Goal: Book appointment/travel/reservation

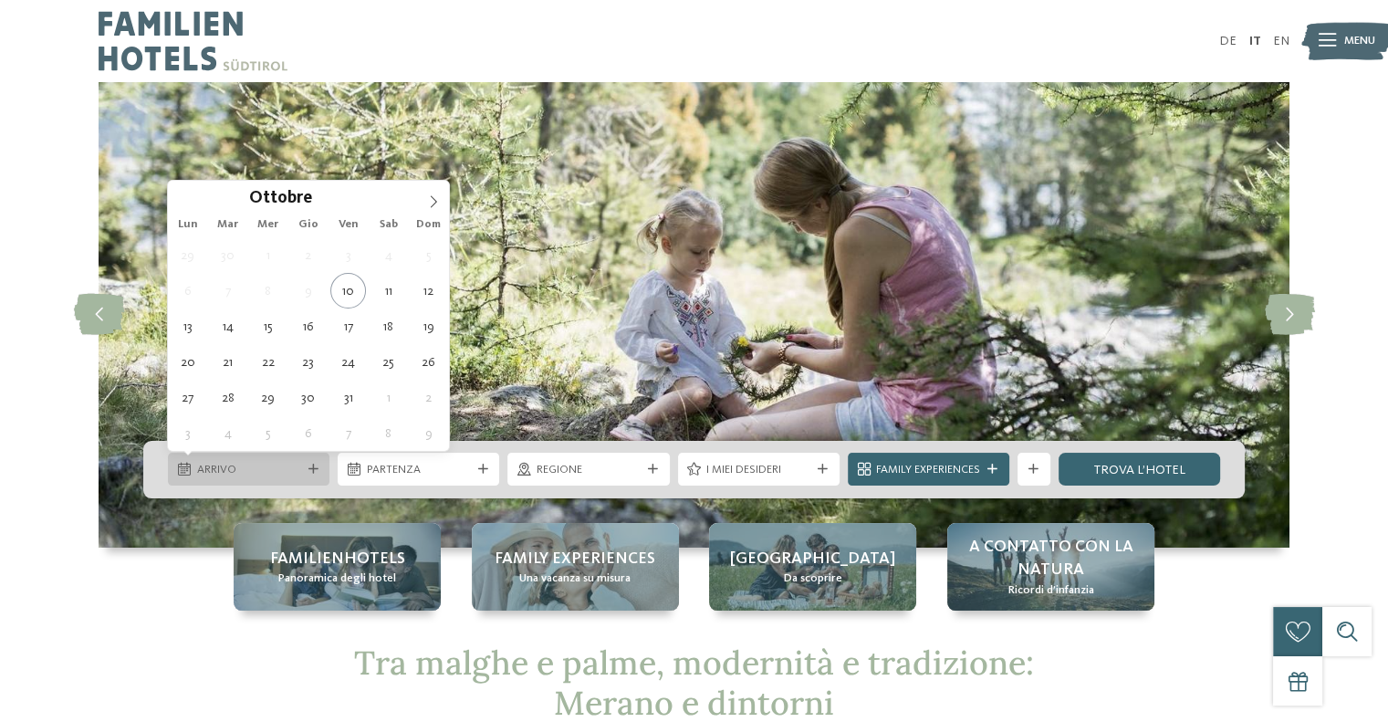
click at [264, 476] on span "Arrivo" at bounding box center [249, 470] width 104 height 16
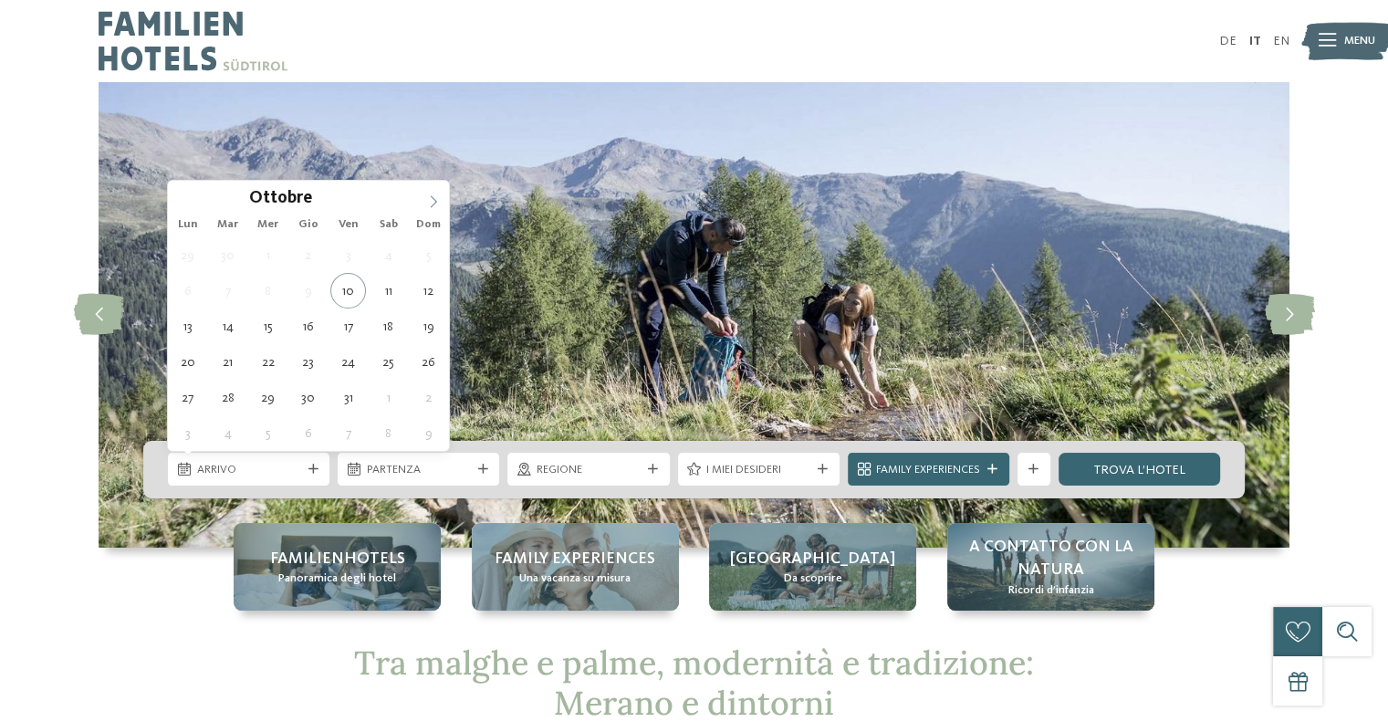
click at [424, 203] on span at bounding box center [433, 196] width 31 height 31
type input "****"
click at [424, 203] on span at bounding box center [433, 196] width 31 height 31
type div "[DATE]"
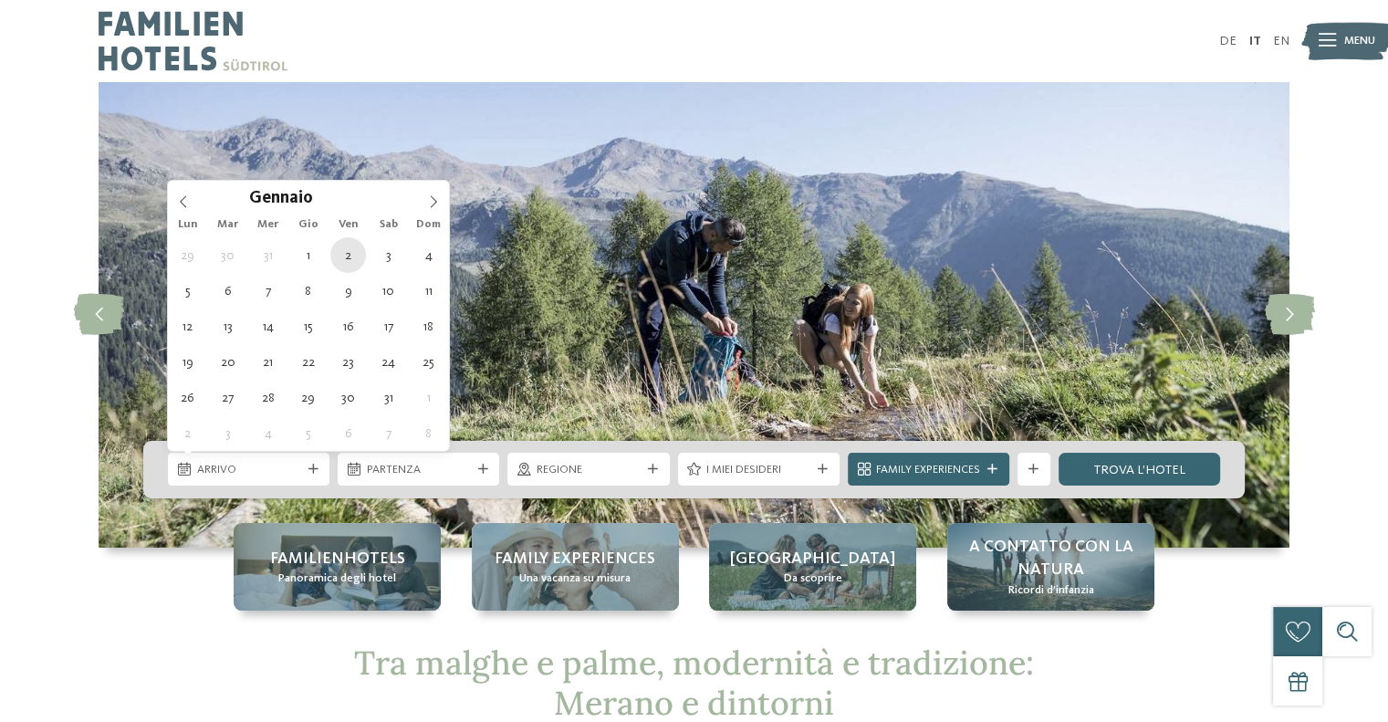
type input "****"
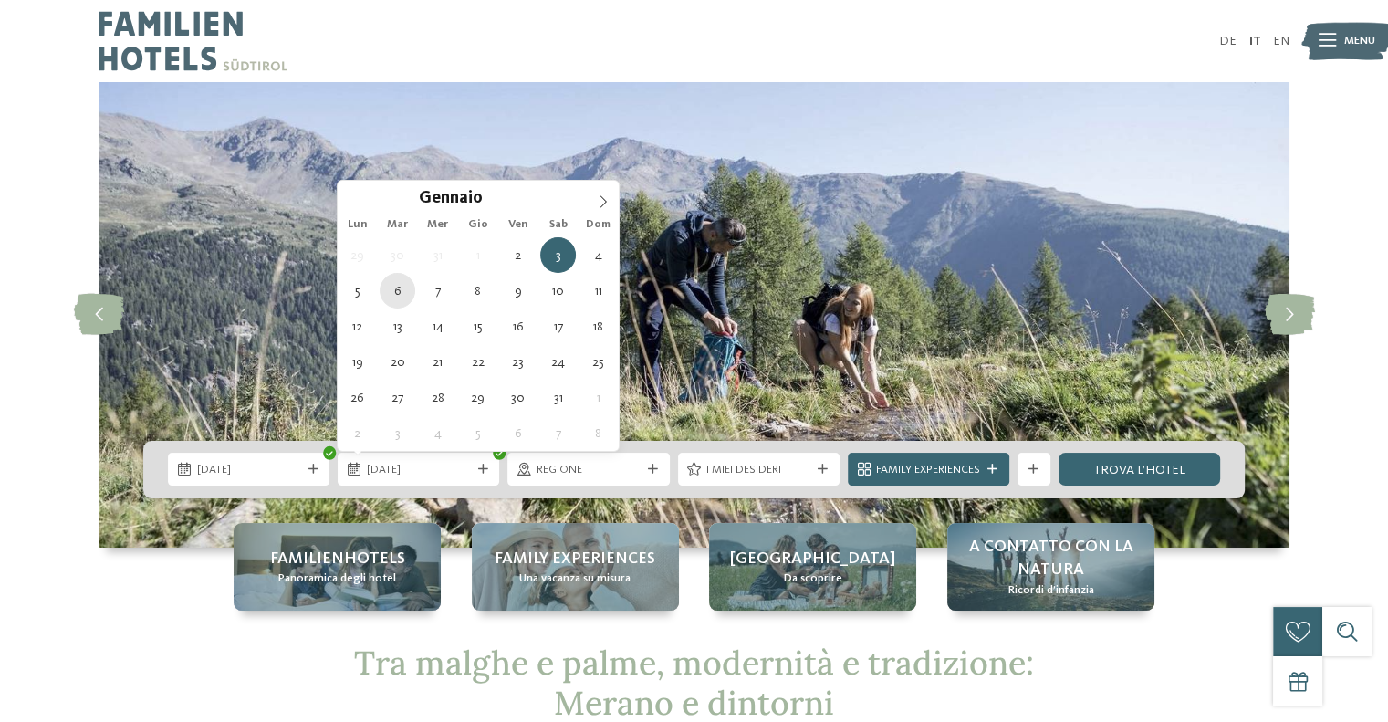
type div "[DATE]"
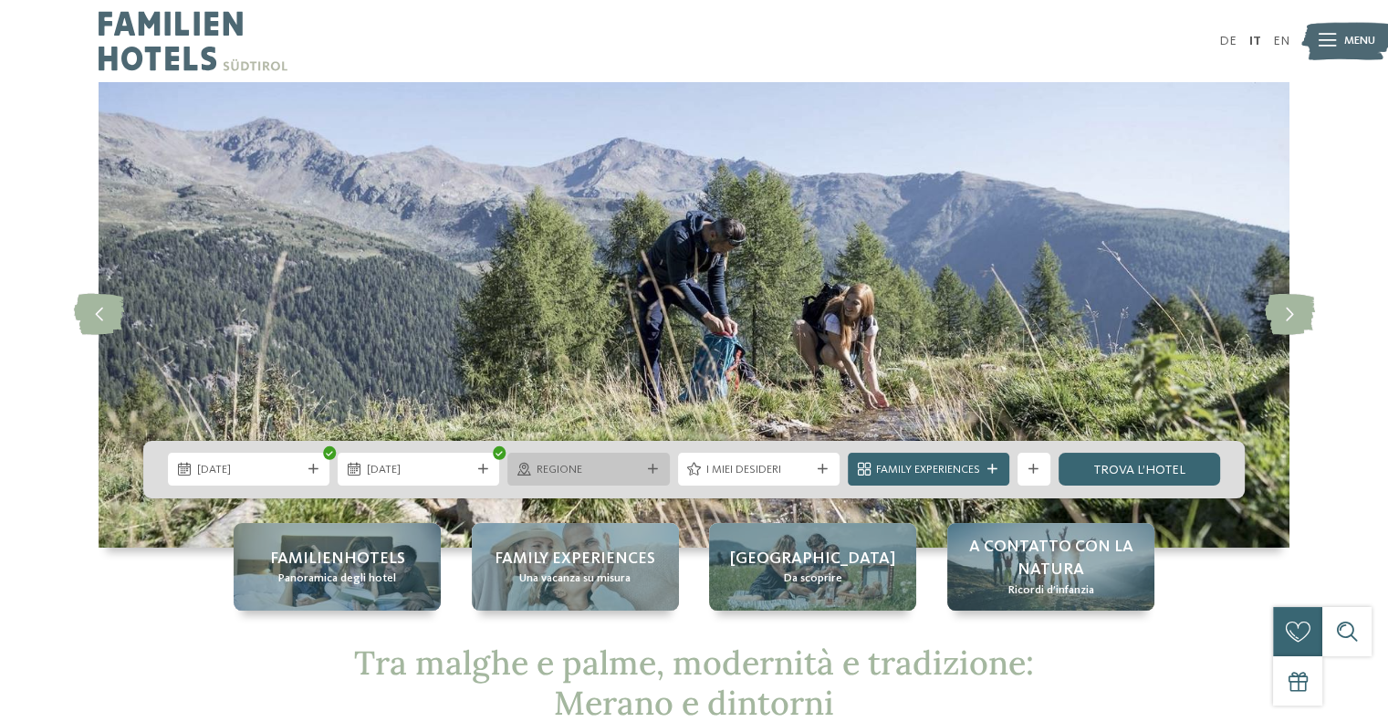
click at [613, 475] on span "Regione" at bounding box center [589, 470] width 104 height 16
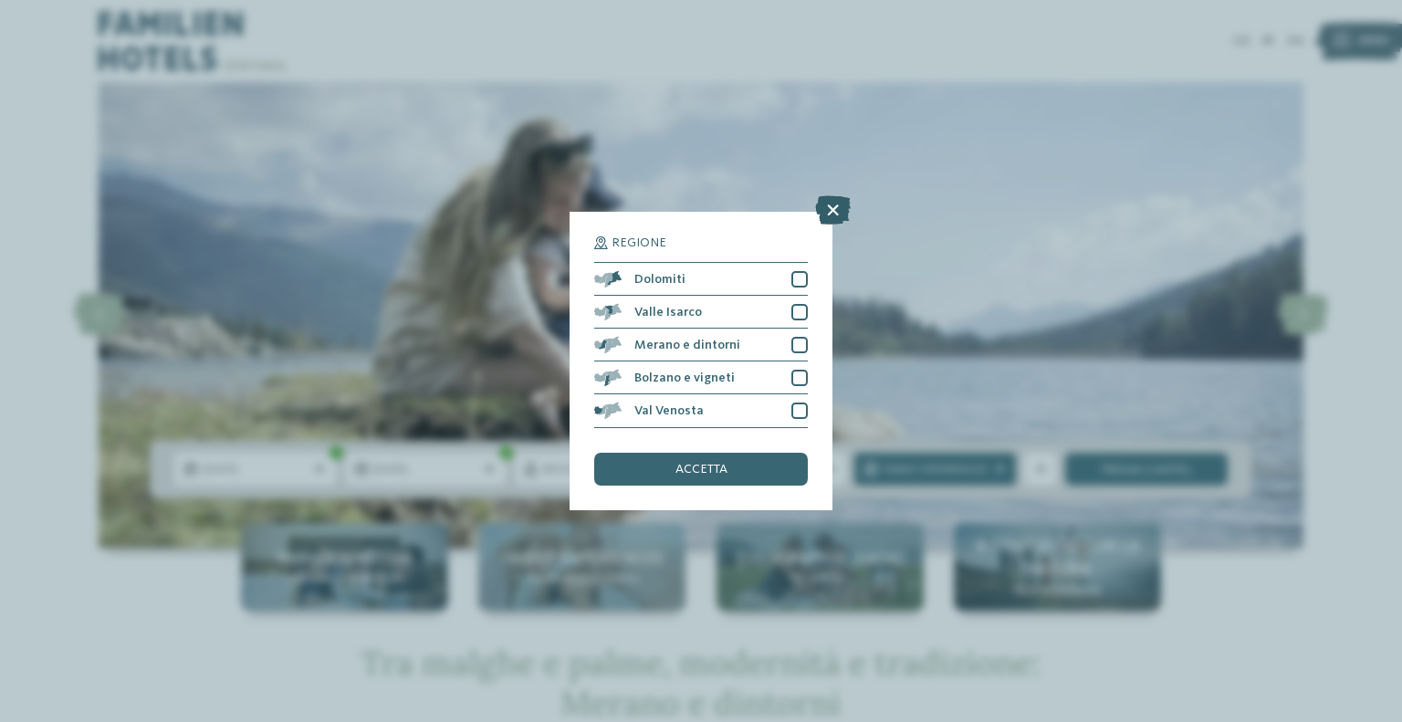
click at [836, 215] on icon at bounding box center [833, 210] width 36 height 29
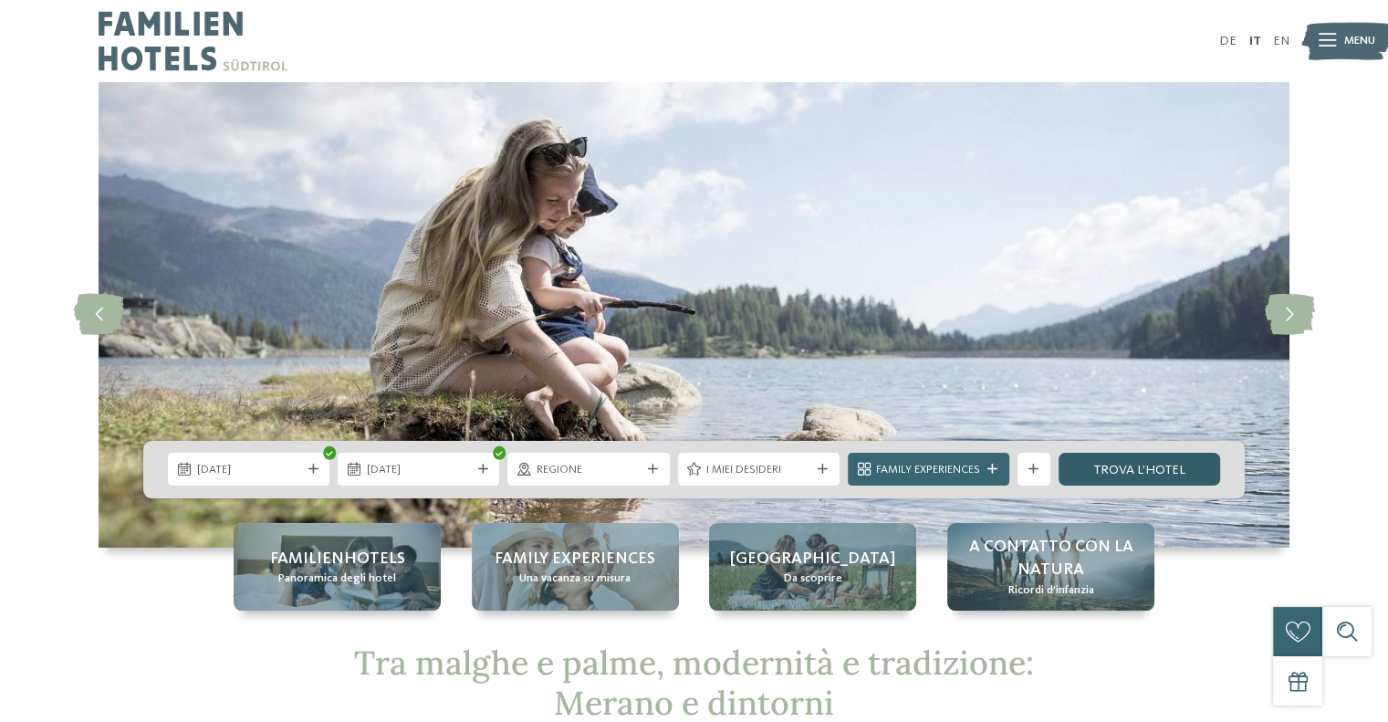
click at [1153, 474] on link "trova l’hotel" at bounding box center [1140, 469] width 162 height 33
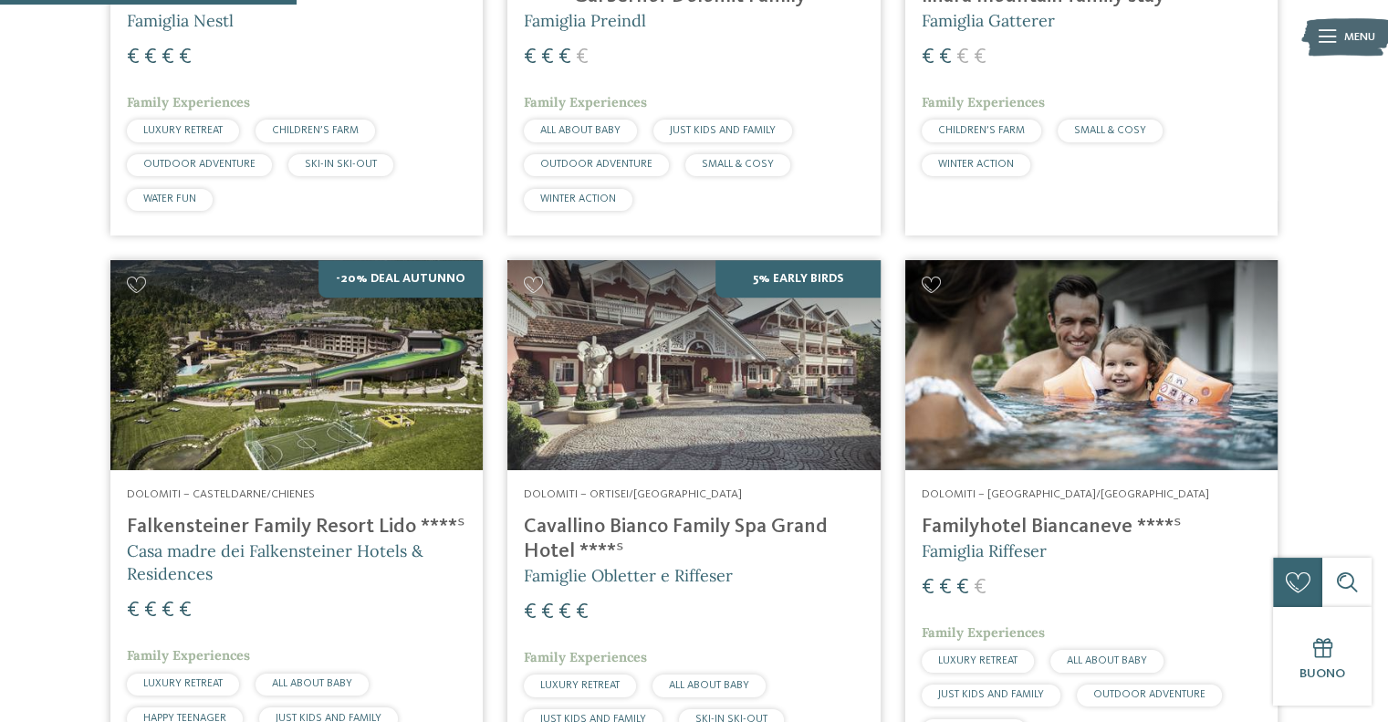
scroll to position [915, 0]
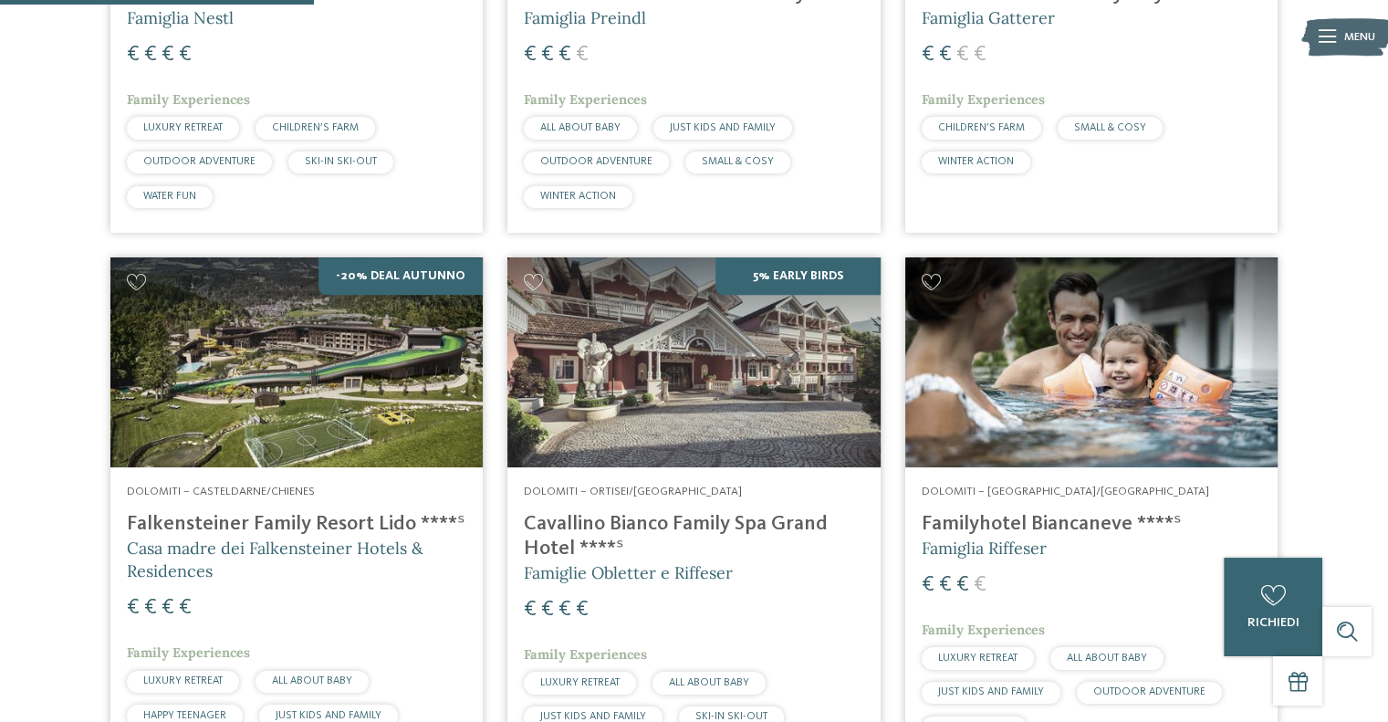
drag, startPoint x: 170, startPoint y: 221, endPoint x: 15, endPoint y: 370, distance: 215.0
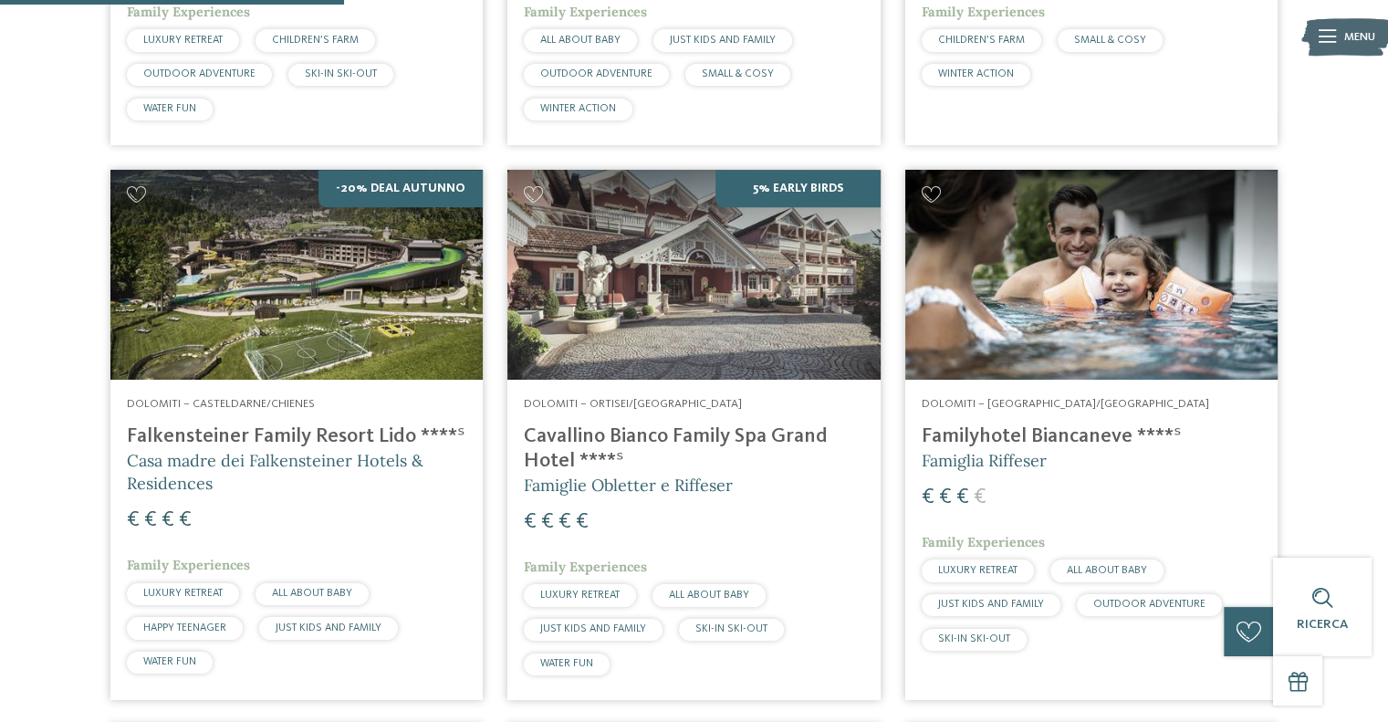
scroll to position [1097, 0]
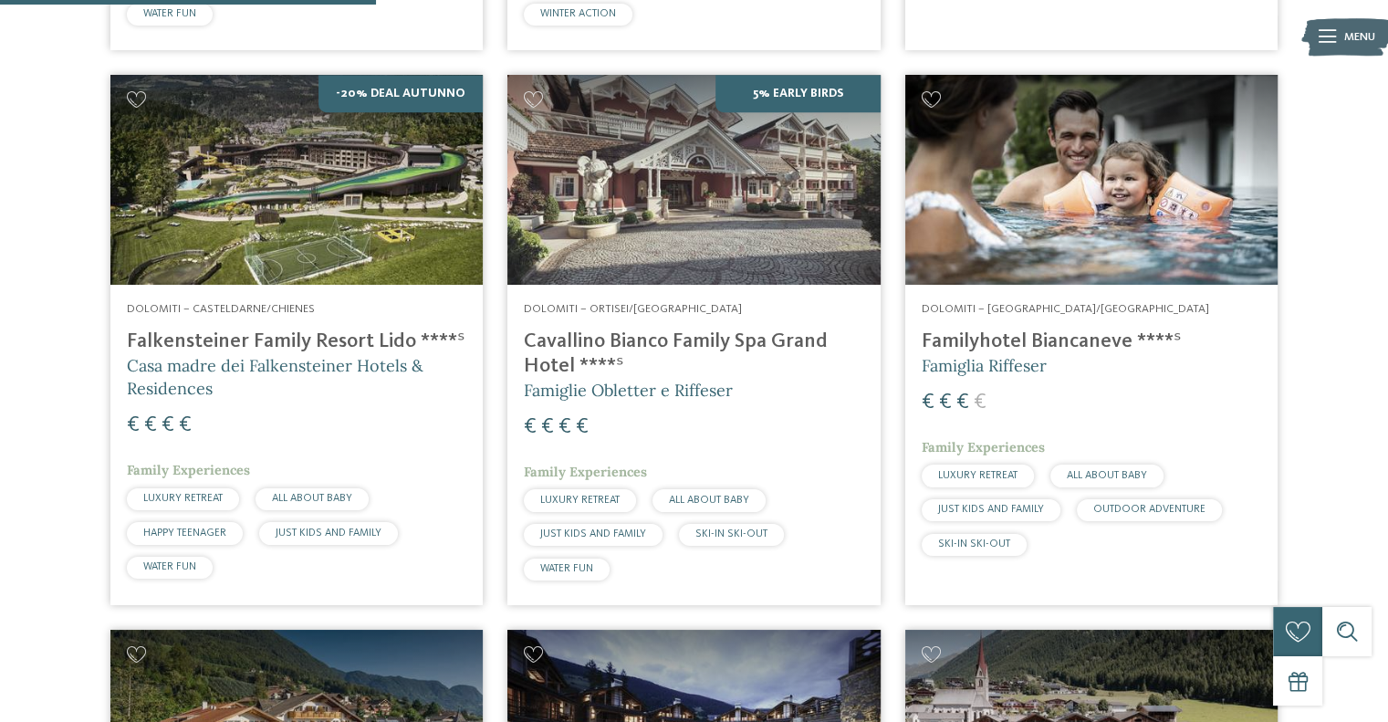
click at [272, 269] on img at bounding box center [296, 180] width 372 height 210
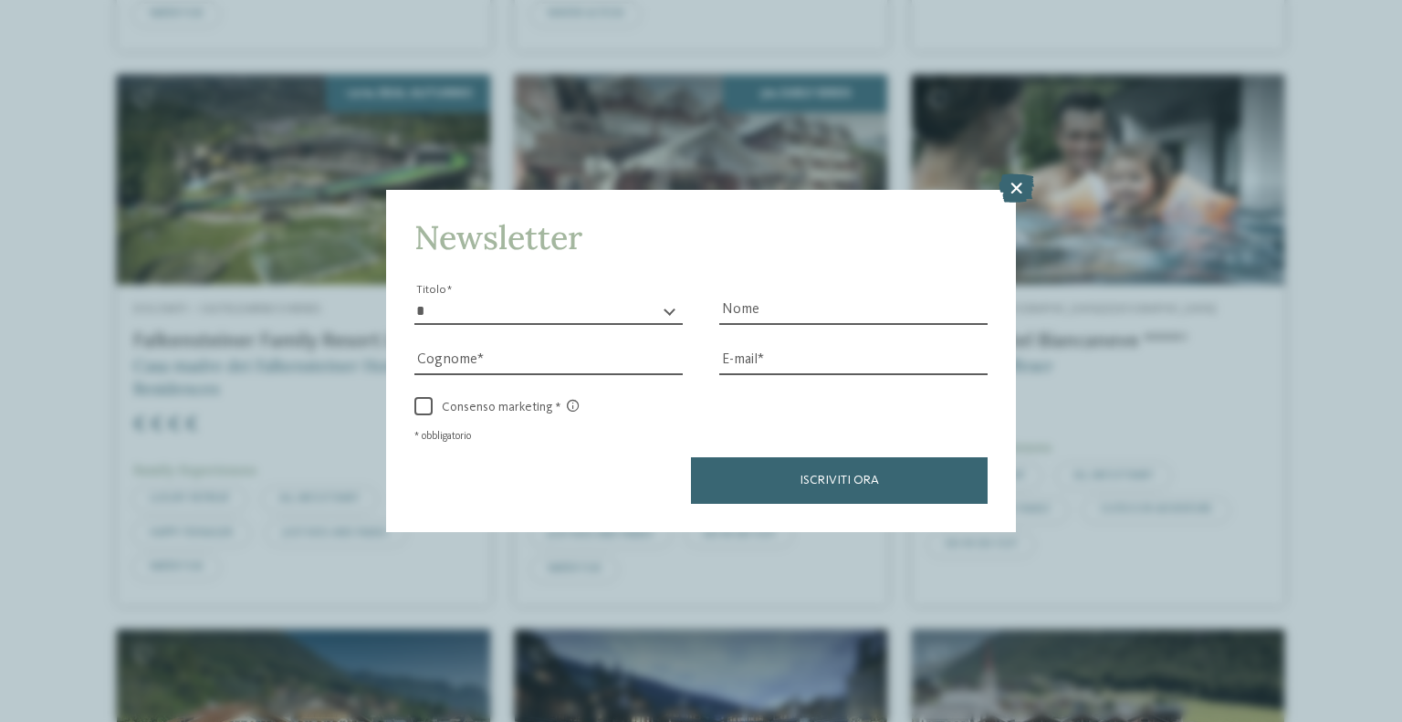
click at [1015, 190] on icon at bounding box center [1017, 187] width 36 height 29
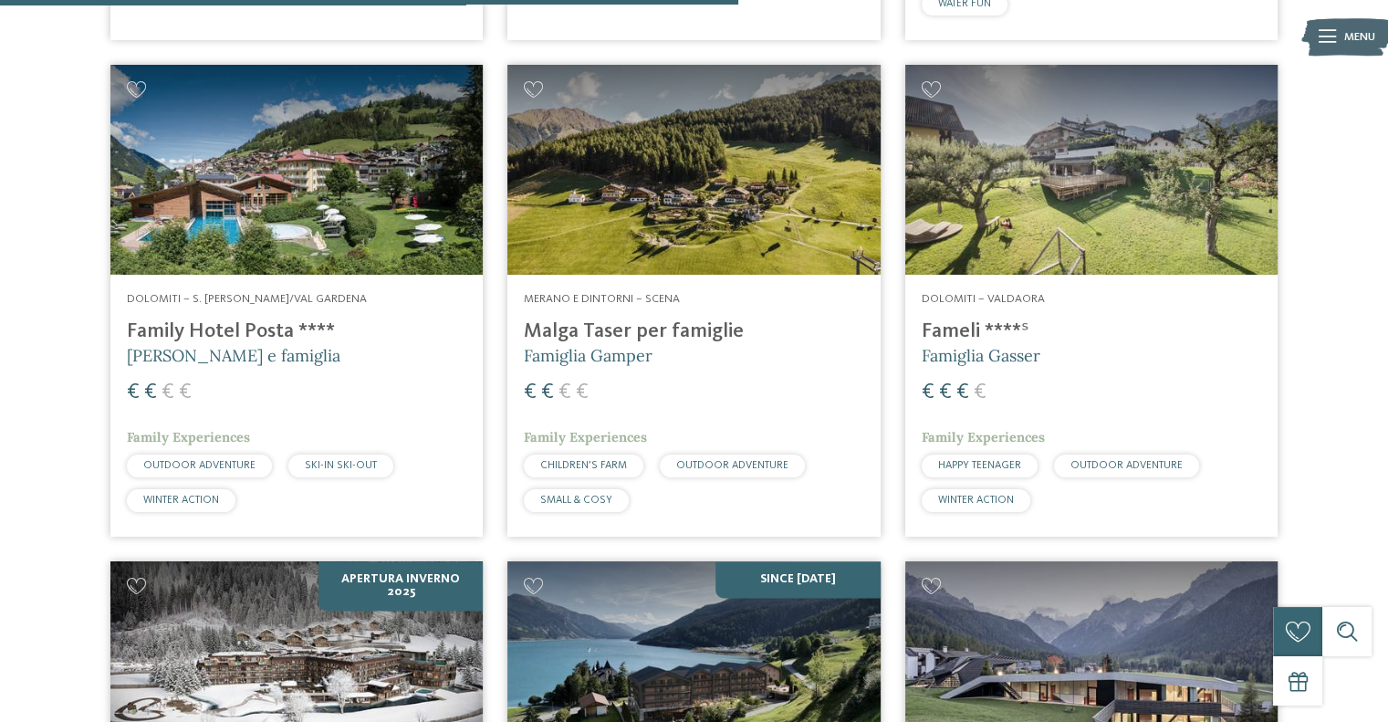
scroll to position [1919, 0]
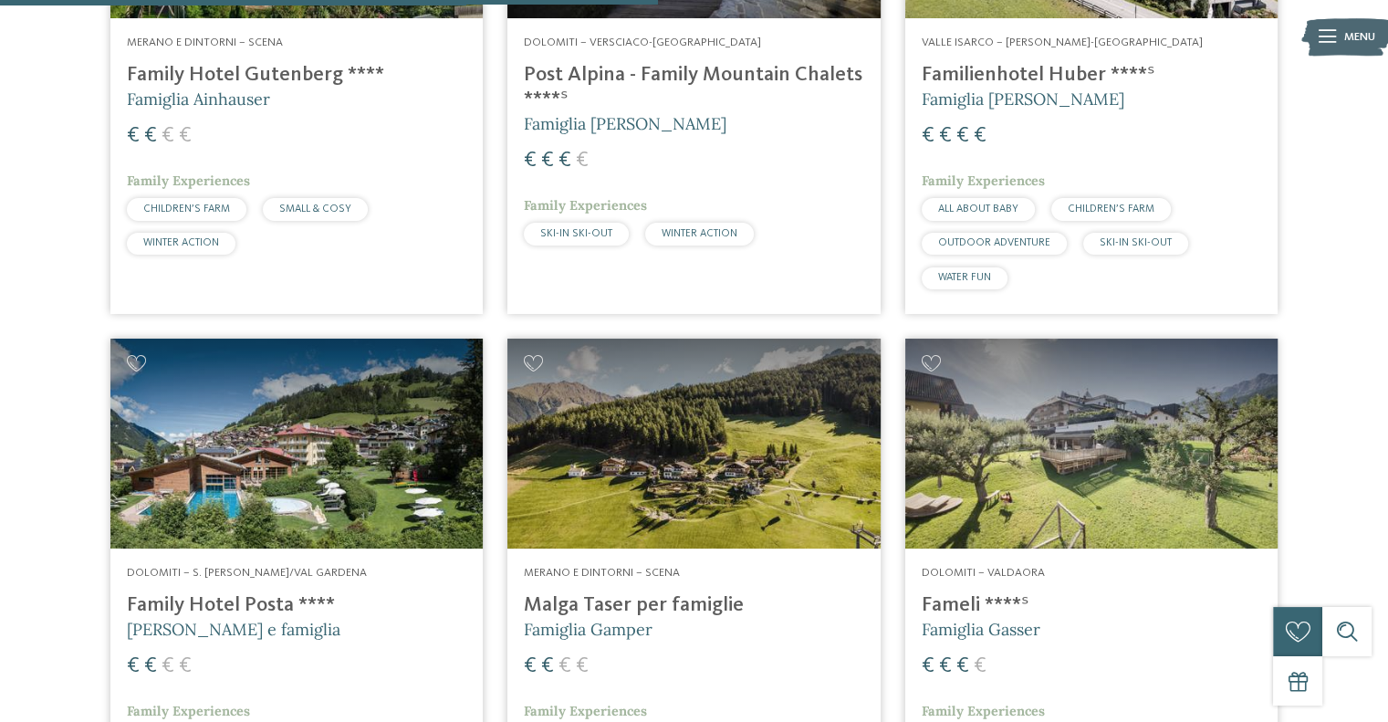
click at [314, 79] on h4 "Family Hotel Gutenberg ****" at bounding box center [297, 75] width 340 height 25
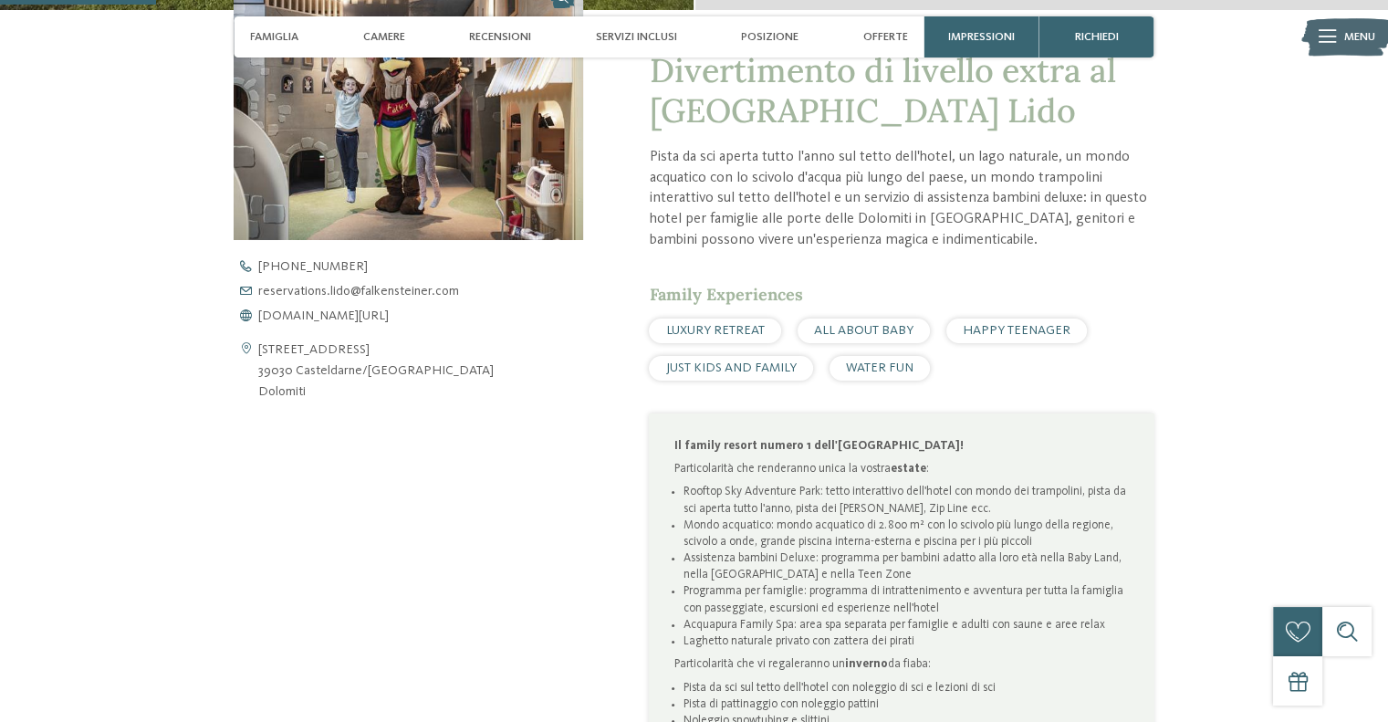
scroll to position [639, 0]
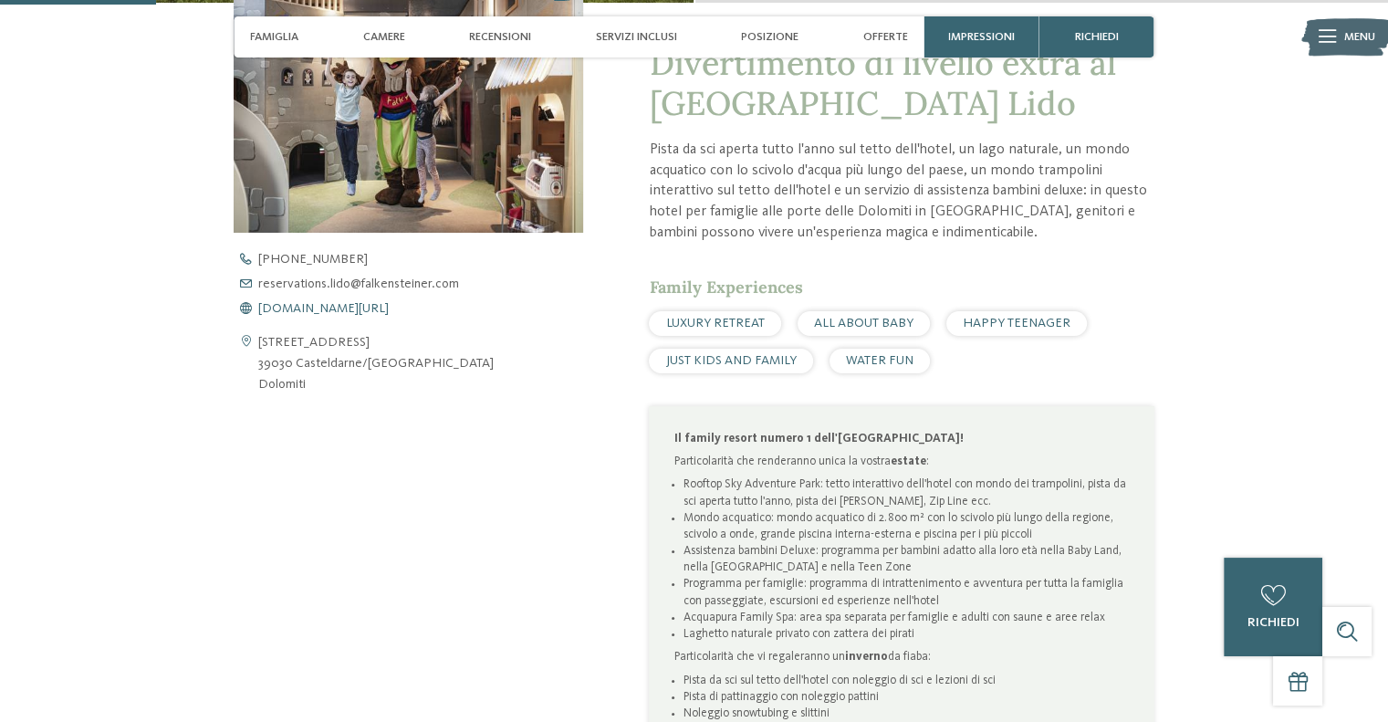
click at [345, 307] on span "www.falkensteiner.com/it/family-resort-lido" at bounding box center [323, 308] width 131 height 13
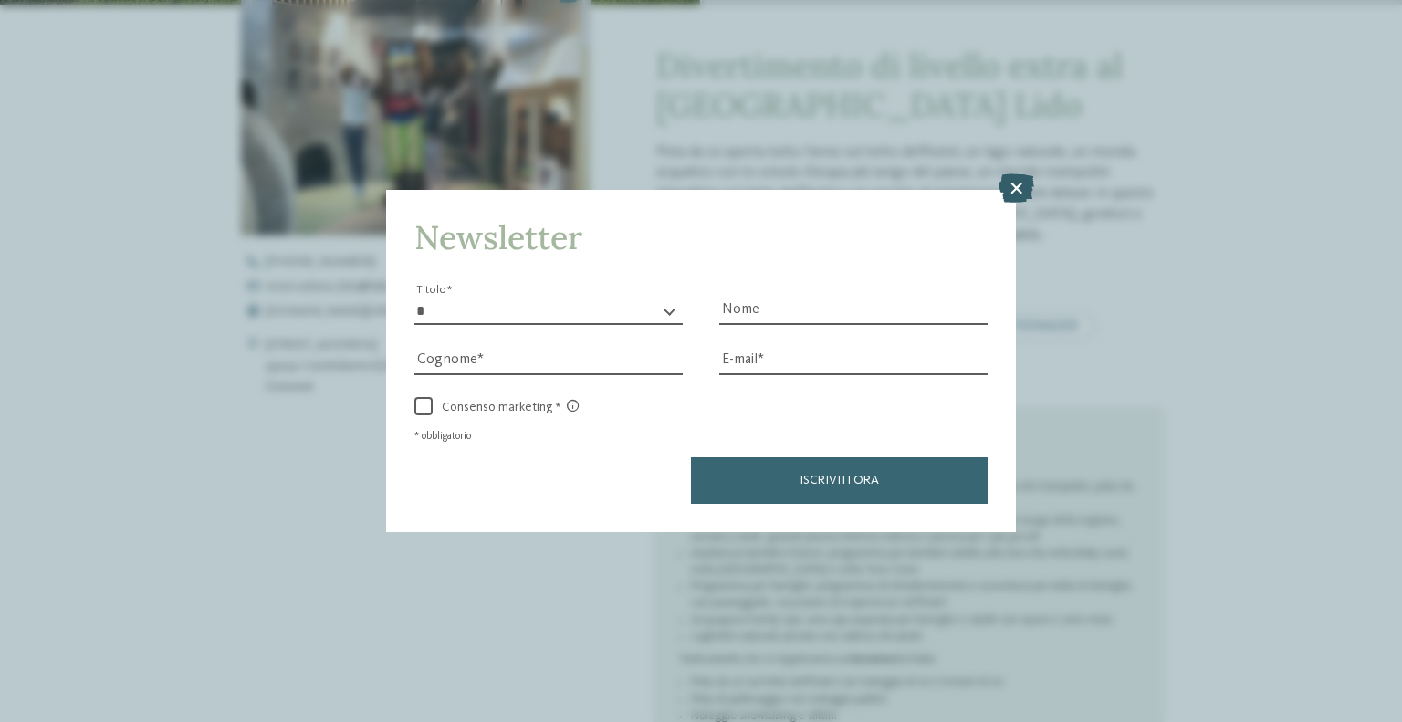
click at [1025, 186] on icon at bounding box center [1017, 187] width 36 height 29
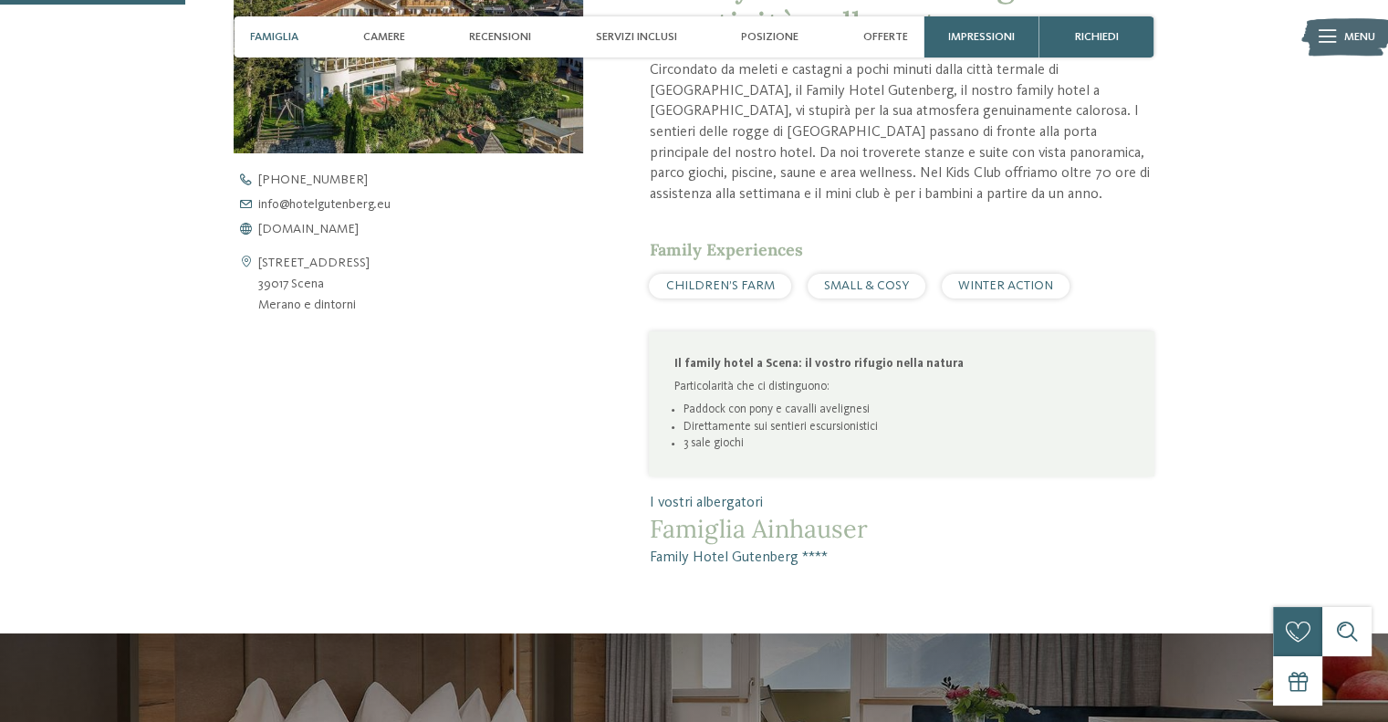
scroll to position [730, 0]
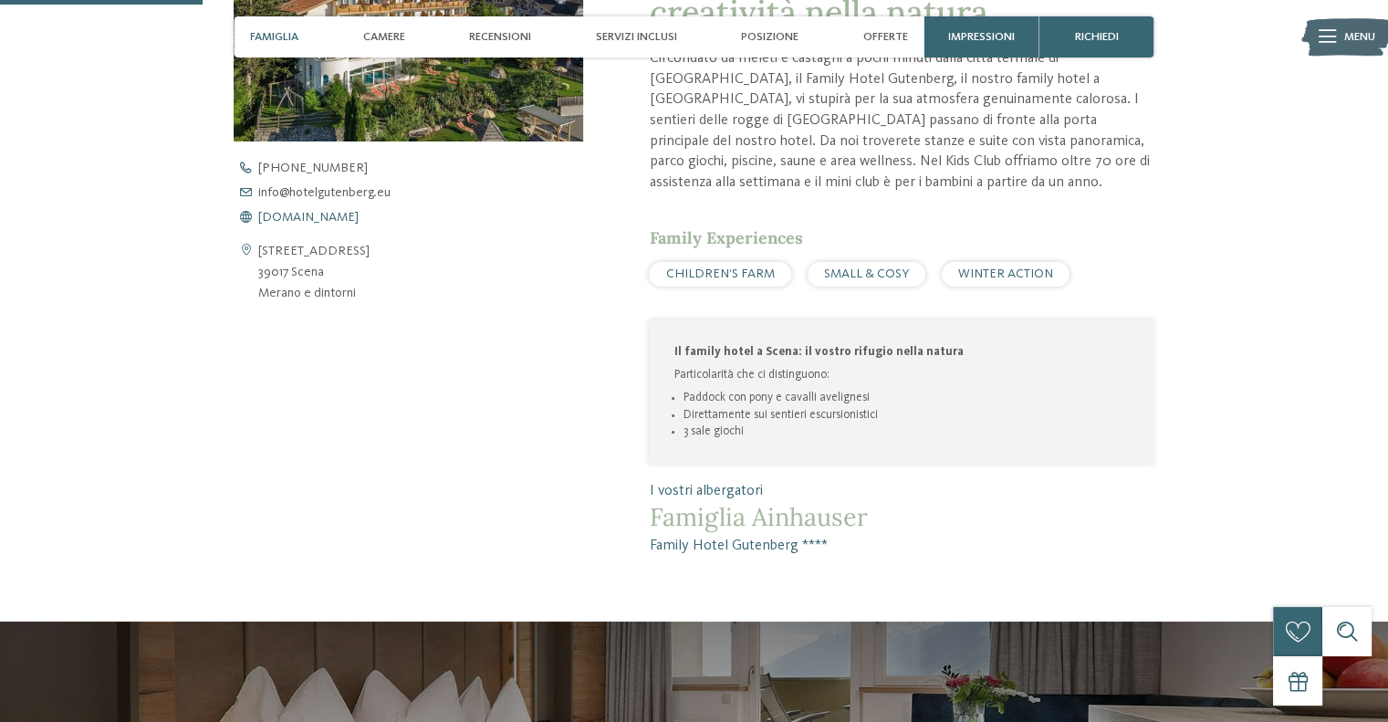
click at [359, 219] on span "www.hotelgutenberg.eu" at bounding box center [308, 217] width 100 height 13
